Goal: Information Seeking & Learning: Learn about a topic

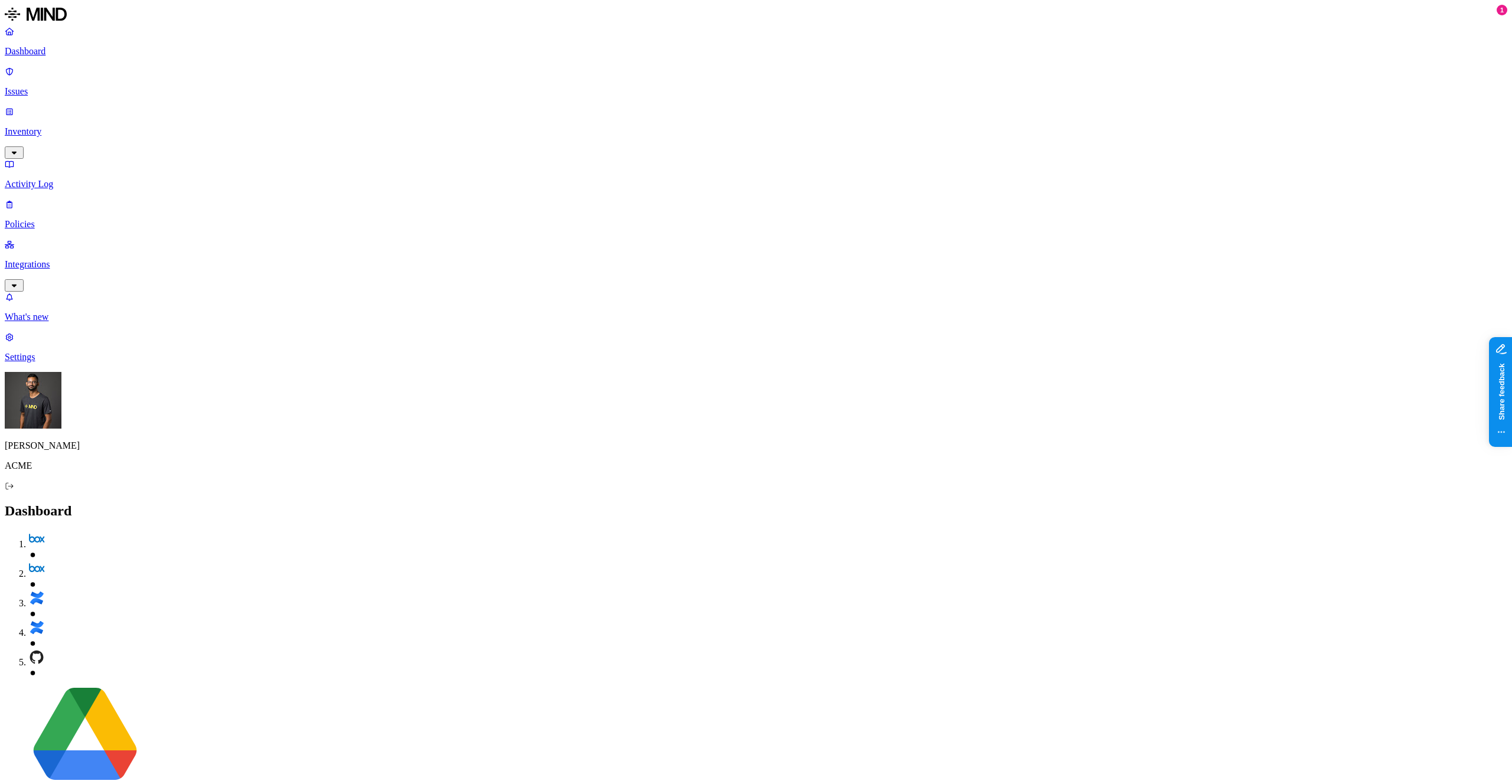
click at [55, 219] on p "Policies" at bounding box center [756, 225] width 1502 height 11
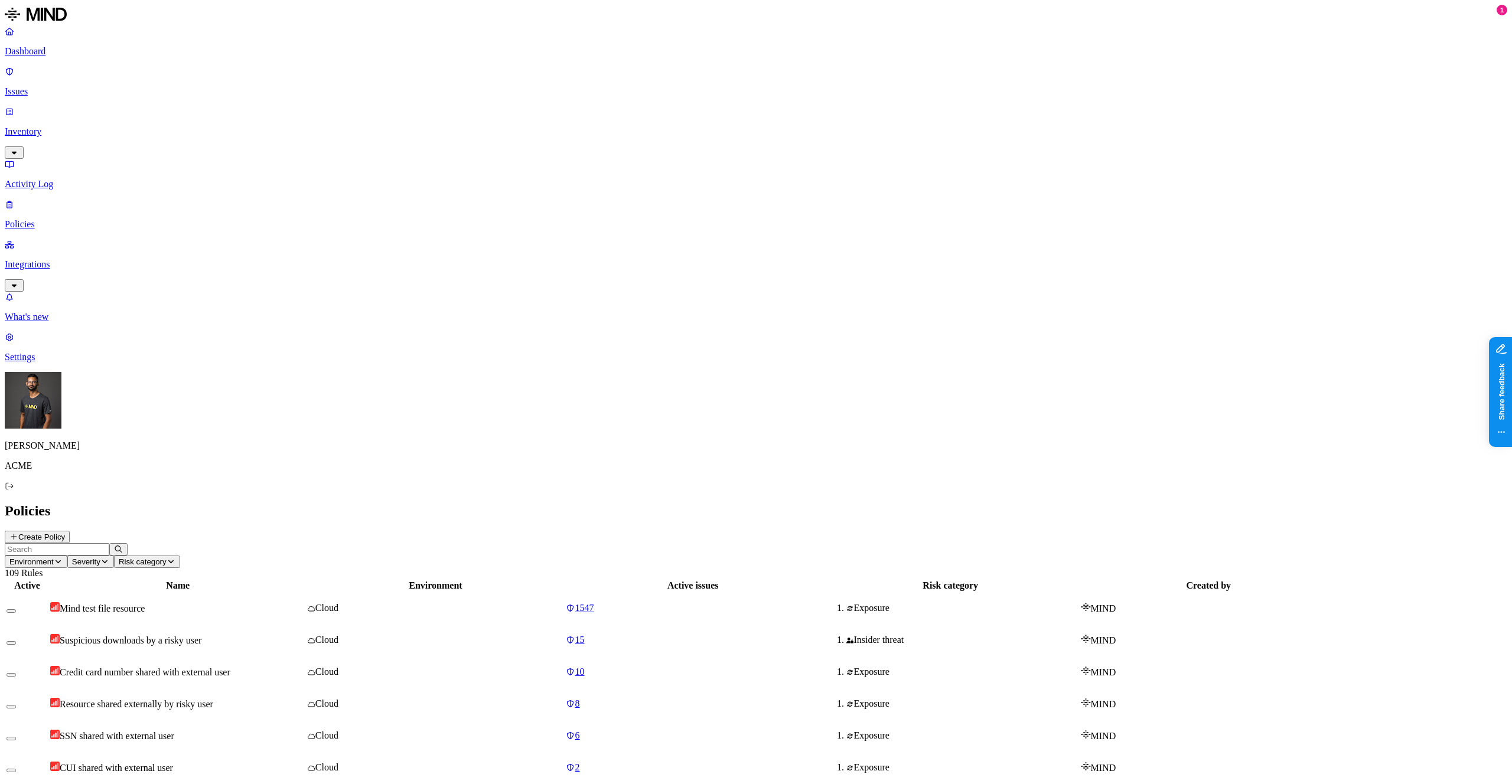
click at [306, 656] on td "Credit card number shared with external user" at bounding box center [178, 671] width 256 height 31
click at [167, 557] on span "Risk category" at bounding box center [143, 561] width 48 height 9
click at [54, 557] on span "Environment" at bounding box center [31, 561] width 44 height 9
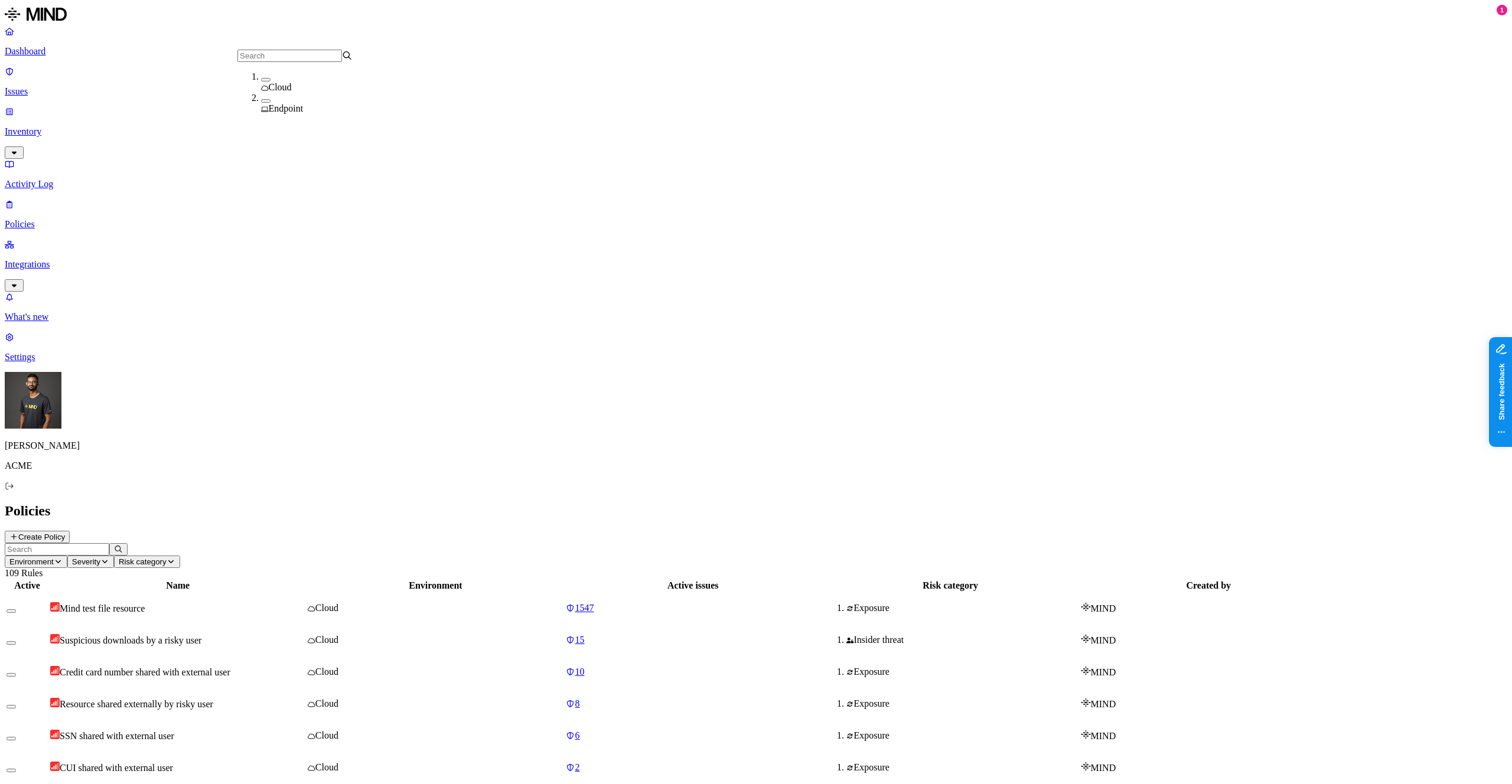
click at [286, 103] on span "Endpoint" at bounding box center [286, 108] width 35 height 10
click at [514, 543] on header "Environment: Endpoint Severity Risk category 80 Rules" at bounding box center [756, 561] width 1502 height 36
click at [277, 625] on td "PII upload to web" at bounding box center [178, 640] width 257 height 31
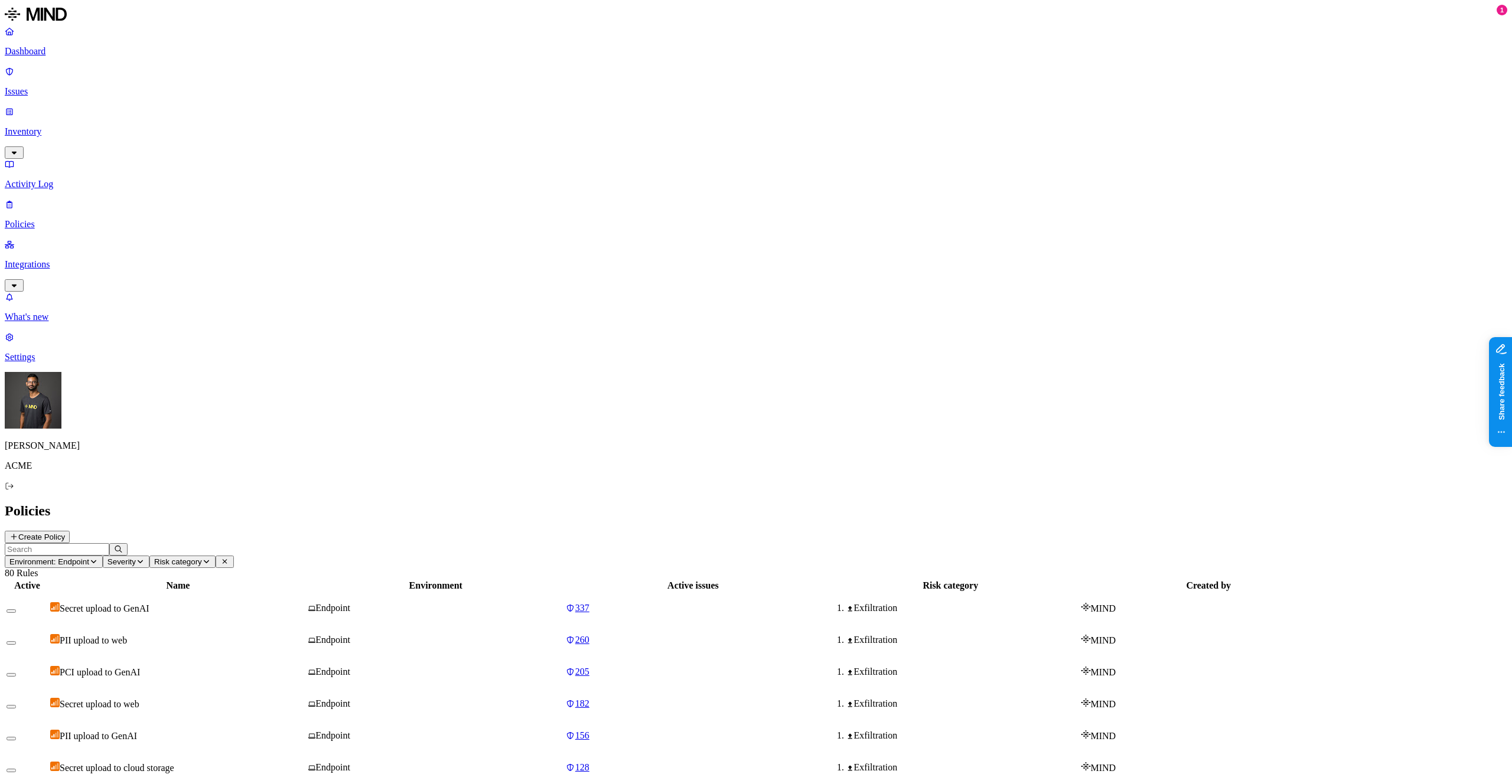
click at [564, 720] on td "Endpoint" at bounding box center [435, 736] width 256 height 31
